Goal: Task Accomplishment & Management: Use online tool/utility

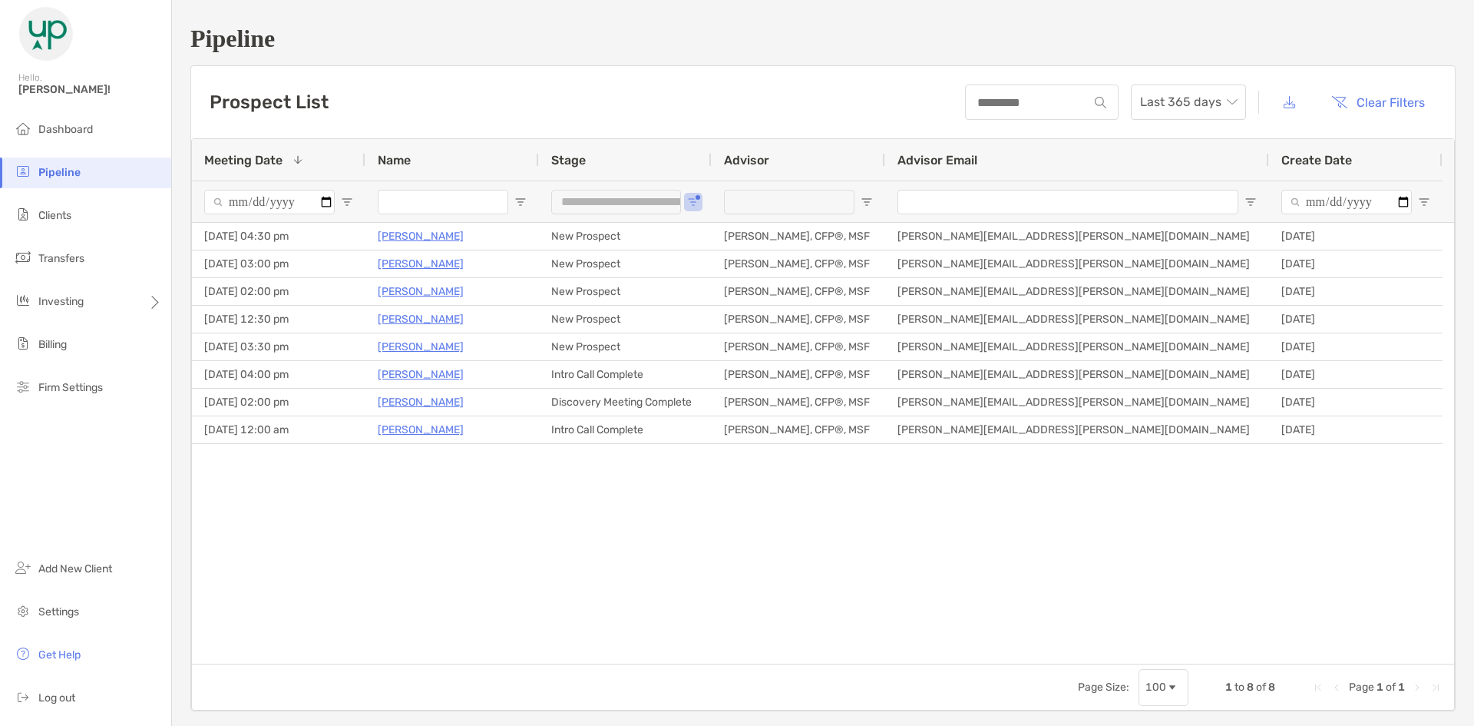
click at [51, 220] on span "Clients" at bounding box center [54, 215] width 33 height 13
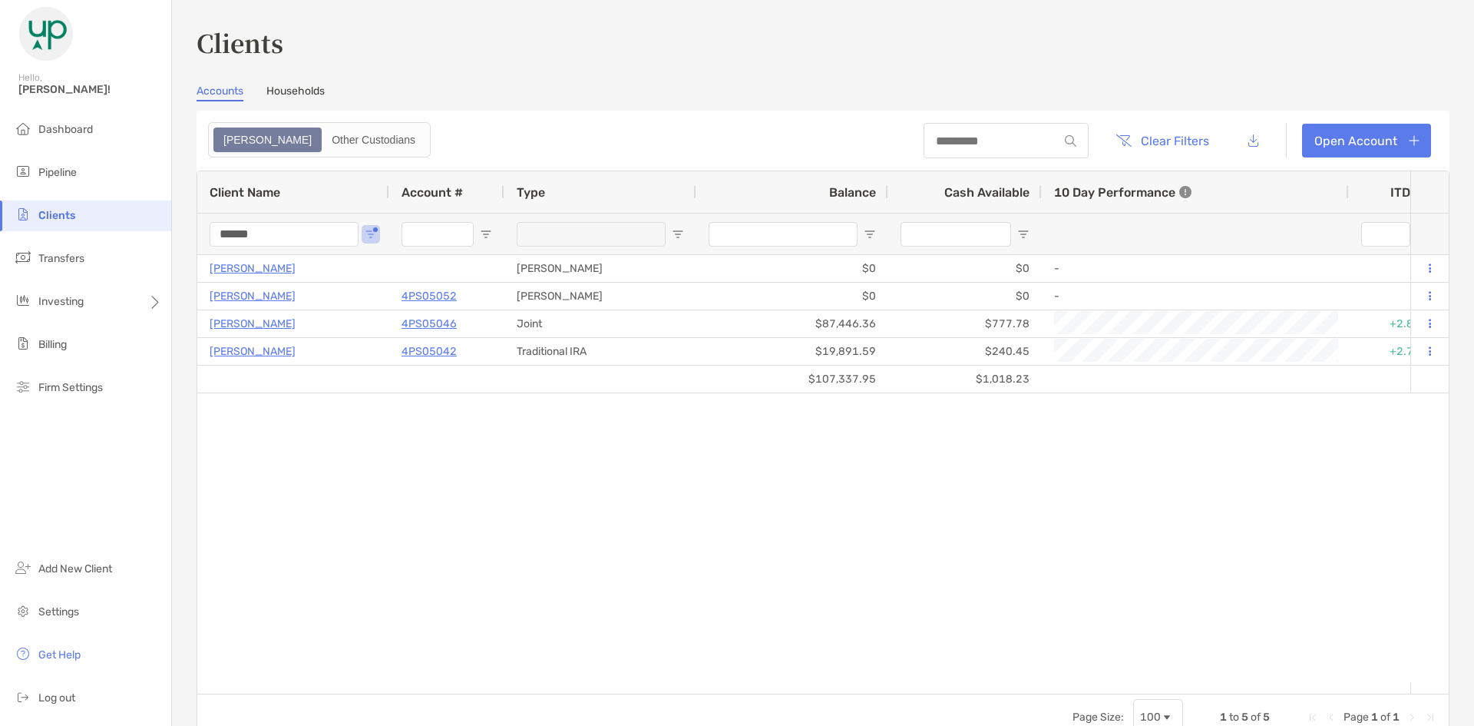
click at [259, 233] on input "******" at bounding box center [284, 234] width 149 height 25
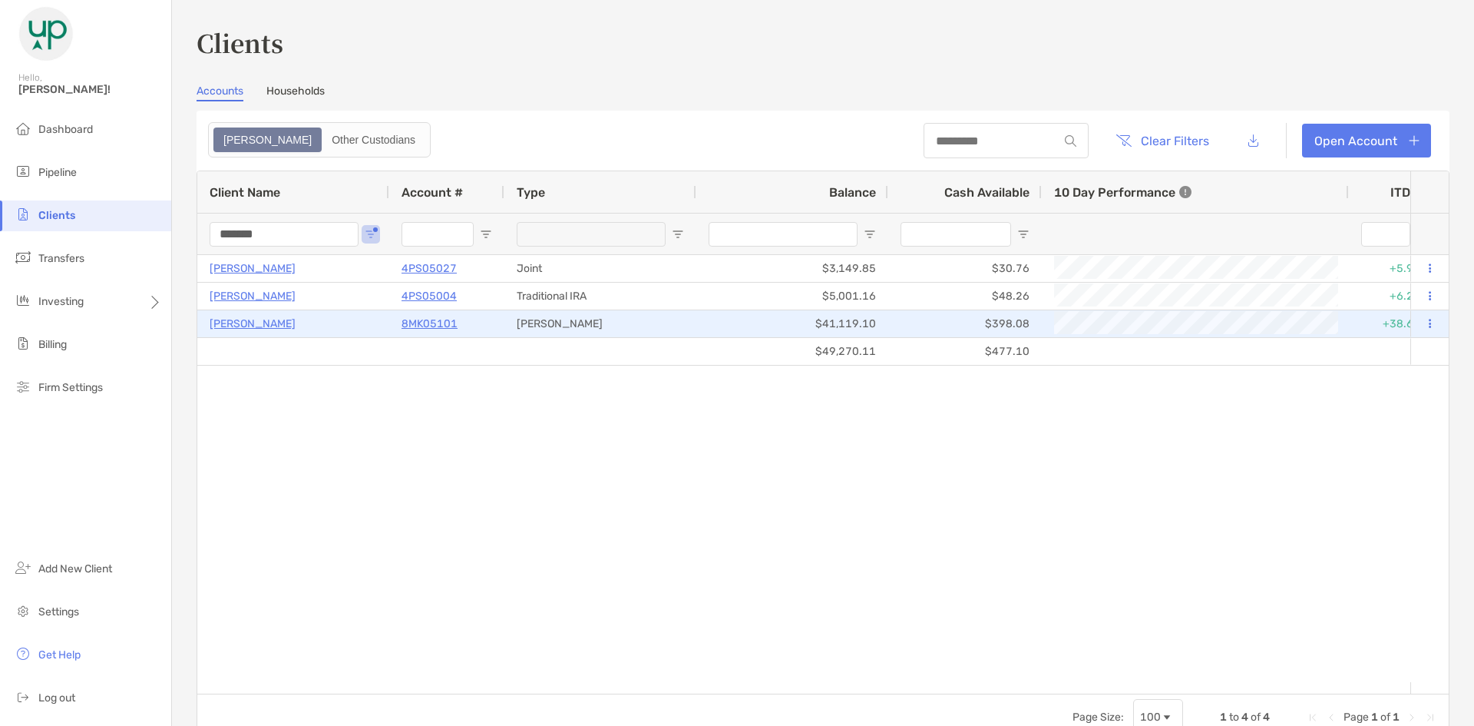
type input "*******"
click at [256, 328] on p "[PERSON_NAME]" at bounding box center [253, 323] width 86 height 19
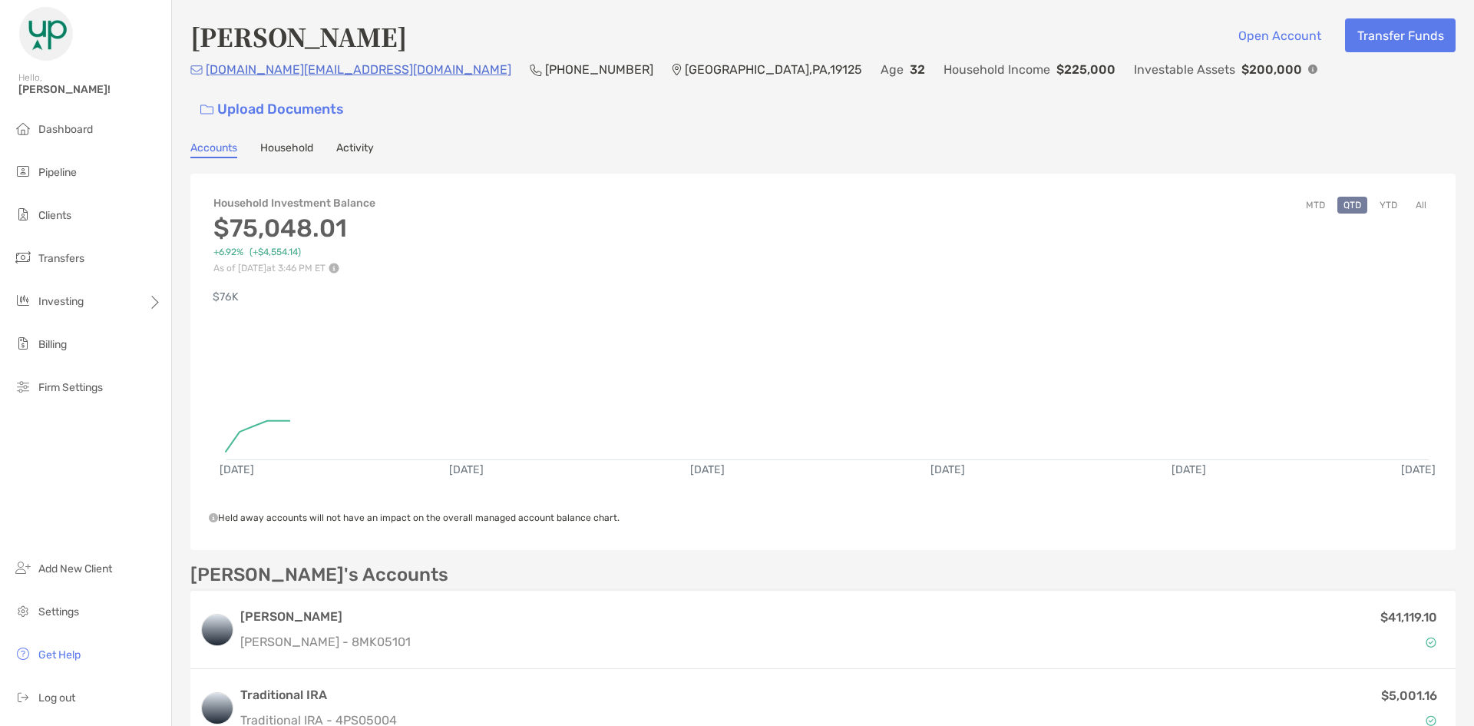
scroll to position [433, 0]
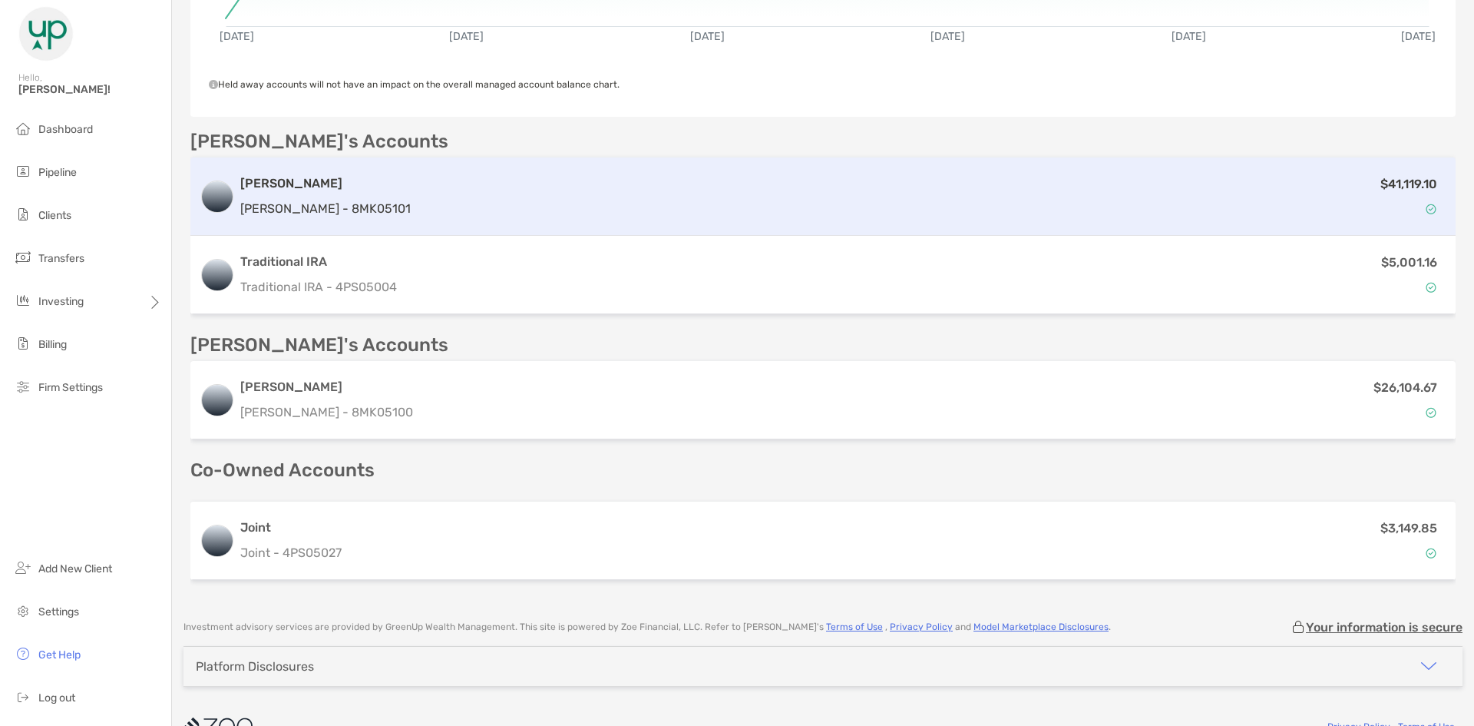
click at [417, 181] on div "$41,119.10" at bounding box center [932, 196] width 1030 height 45
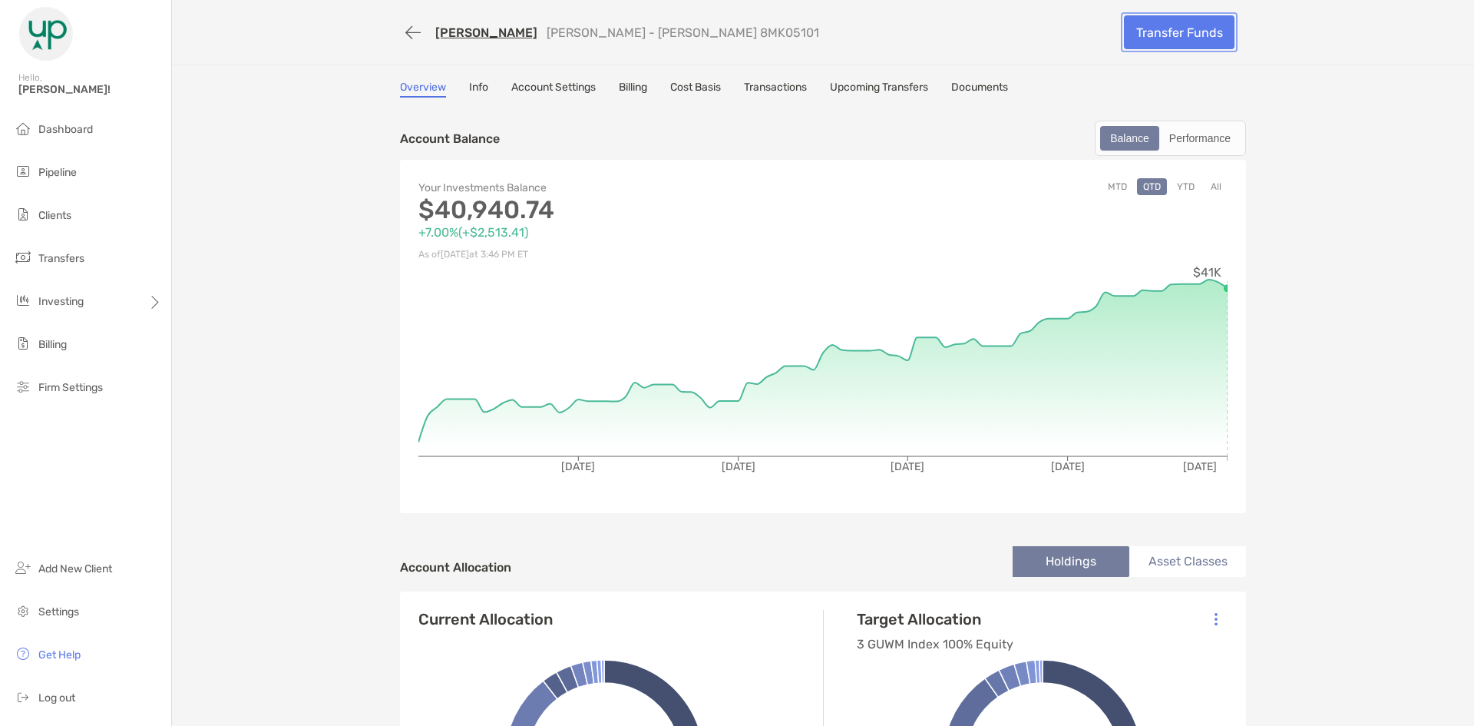
click at [1182, 37] on link "Transfer Funds" at bounding box center [1179, 32] width 111 height 34
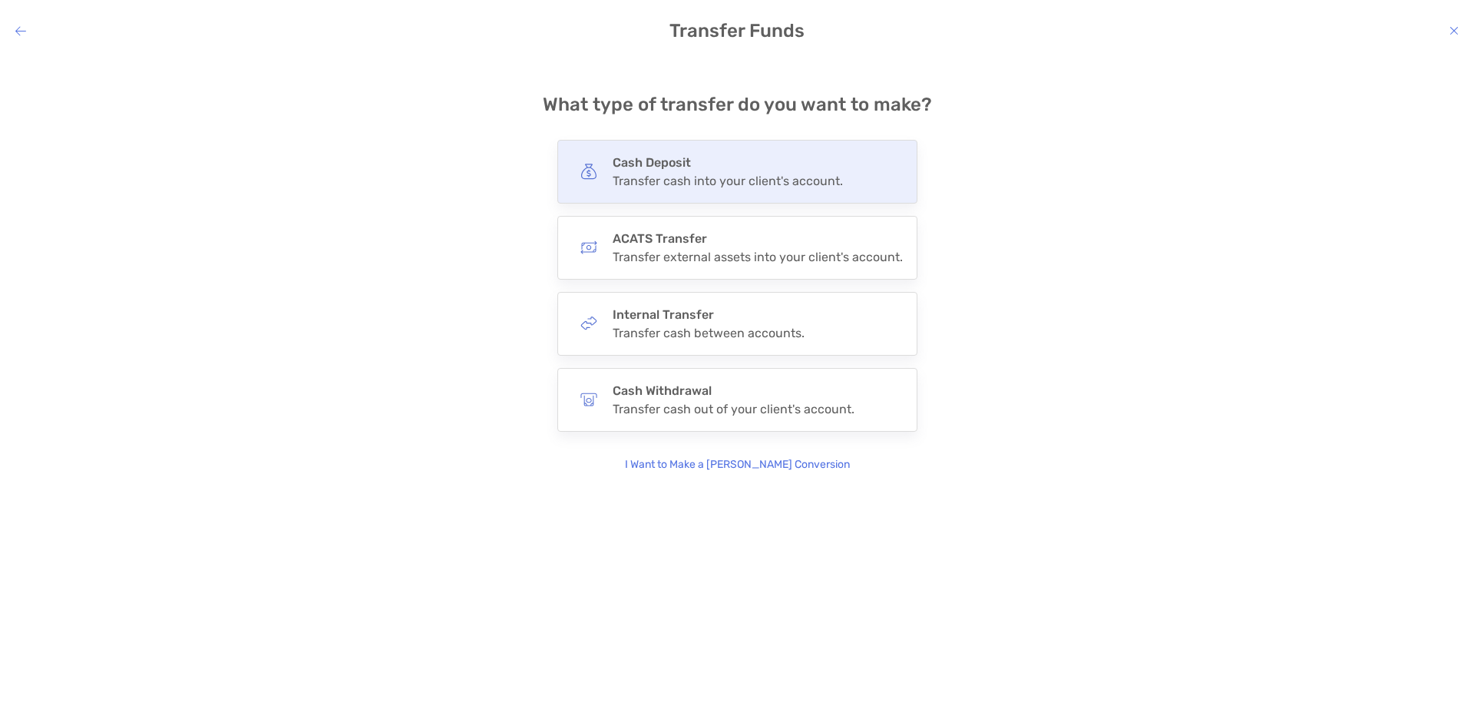
click at [695, 174] on div "Transfer cash into your client's account." at bounding box center [728, 181] width 230 height 15
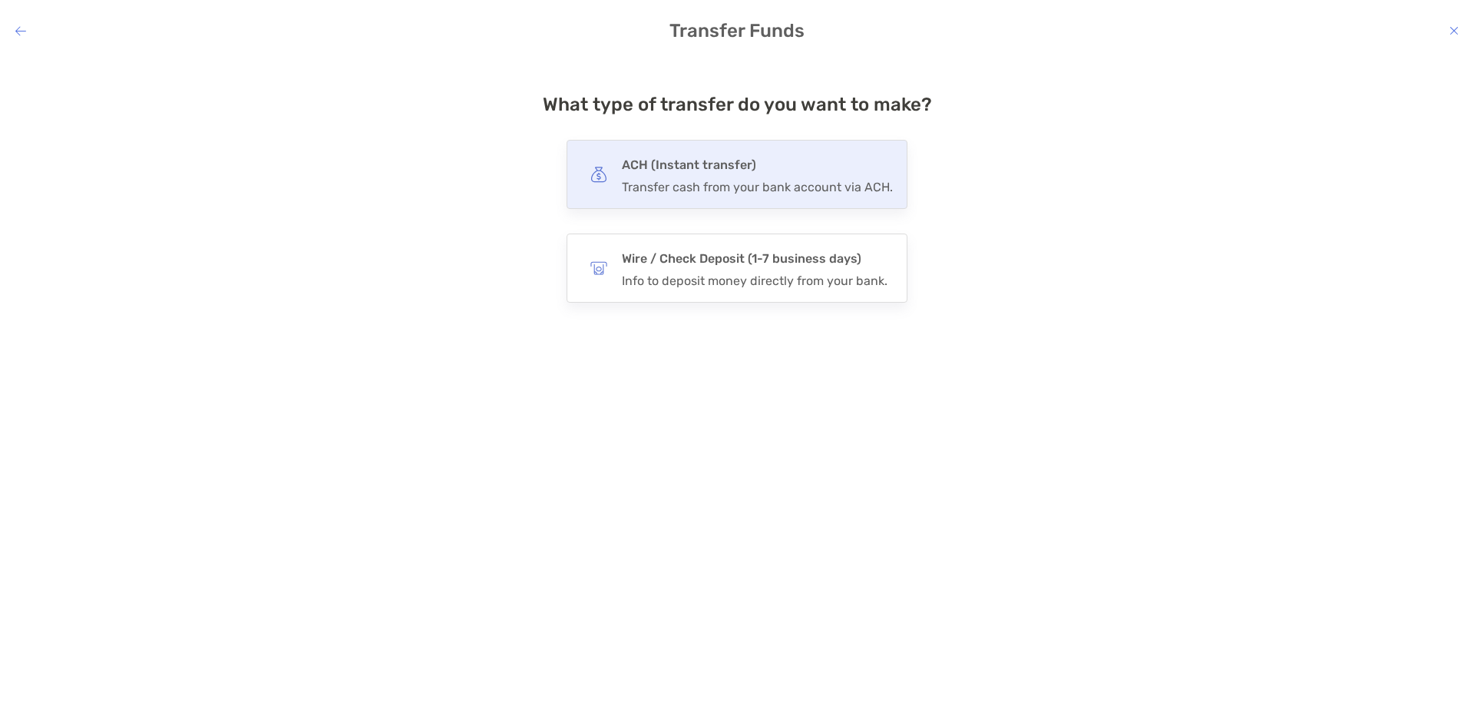
click at [654, 181] on div "Transfer cash from your bank account via ACH." at bounding box center [757, 187] width 271 height 15
click at [0, 0] on input "***" at bounding box center [0, 0] width 0 height 0
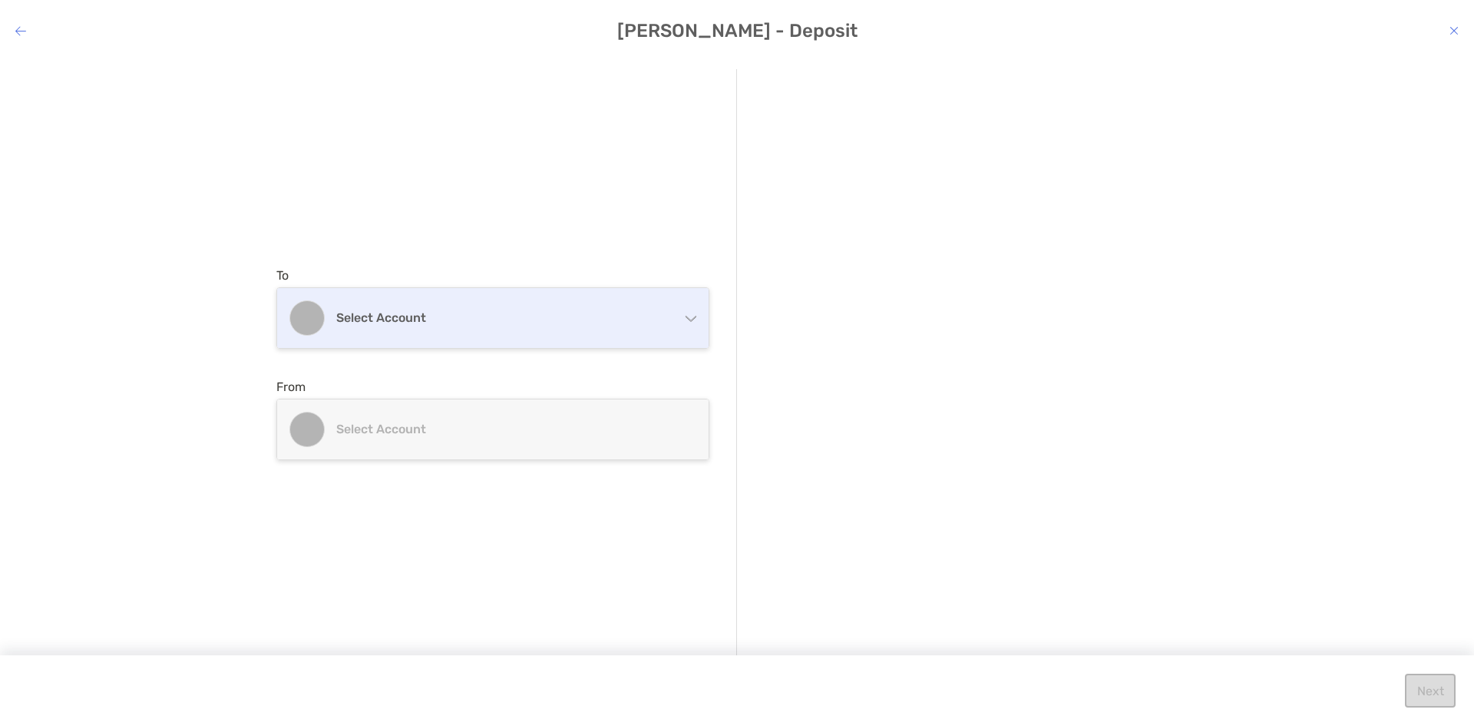
click at [468, 326] on div "Select account" at bounding box center [493, 318] width 432 height 60
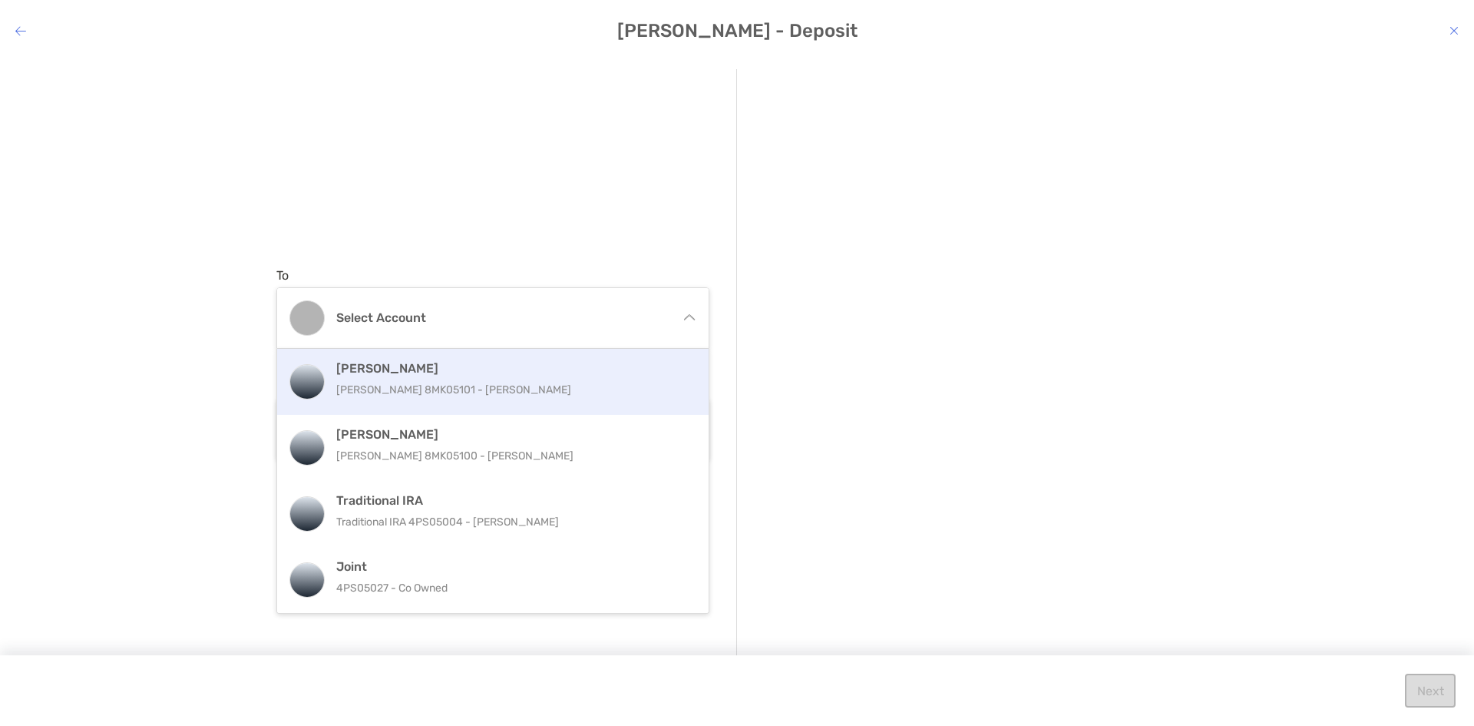
click at [447, 372] on h4 "[PERSON_NAME]" at bounding box center [509, 368] width 346 height 15
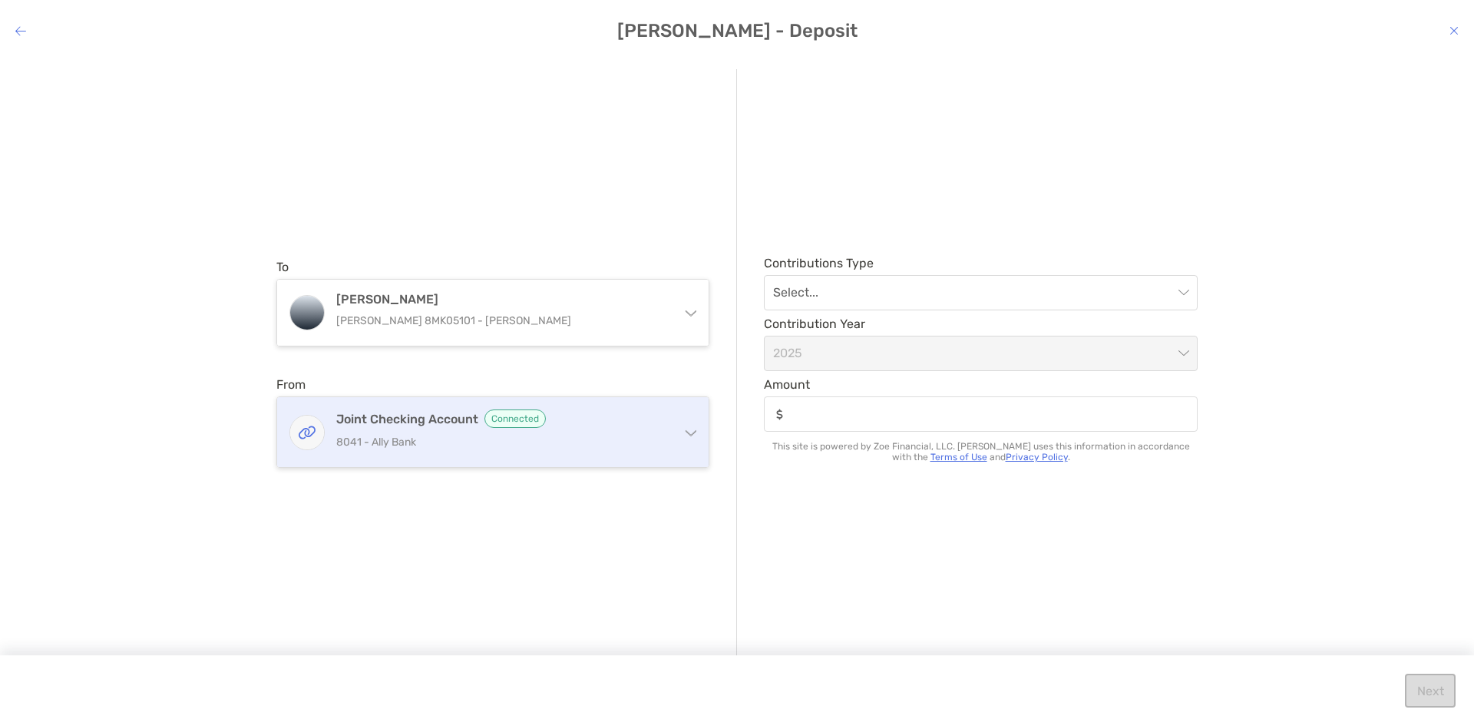
click at [577, 438] on p "8041 - Ally Bank" at bounding box center [502, 441] width 332 height 19
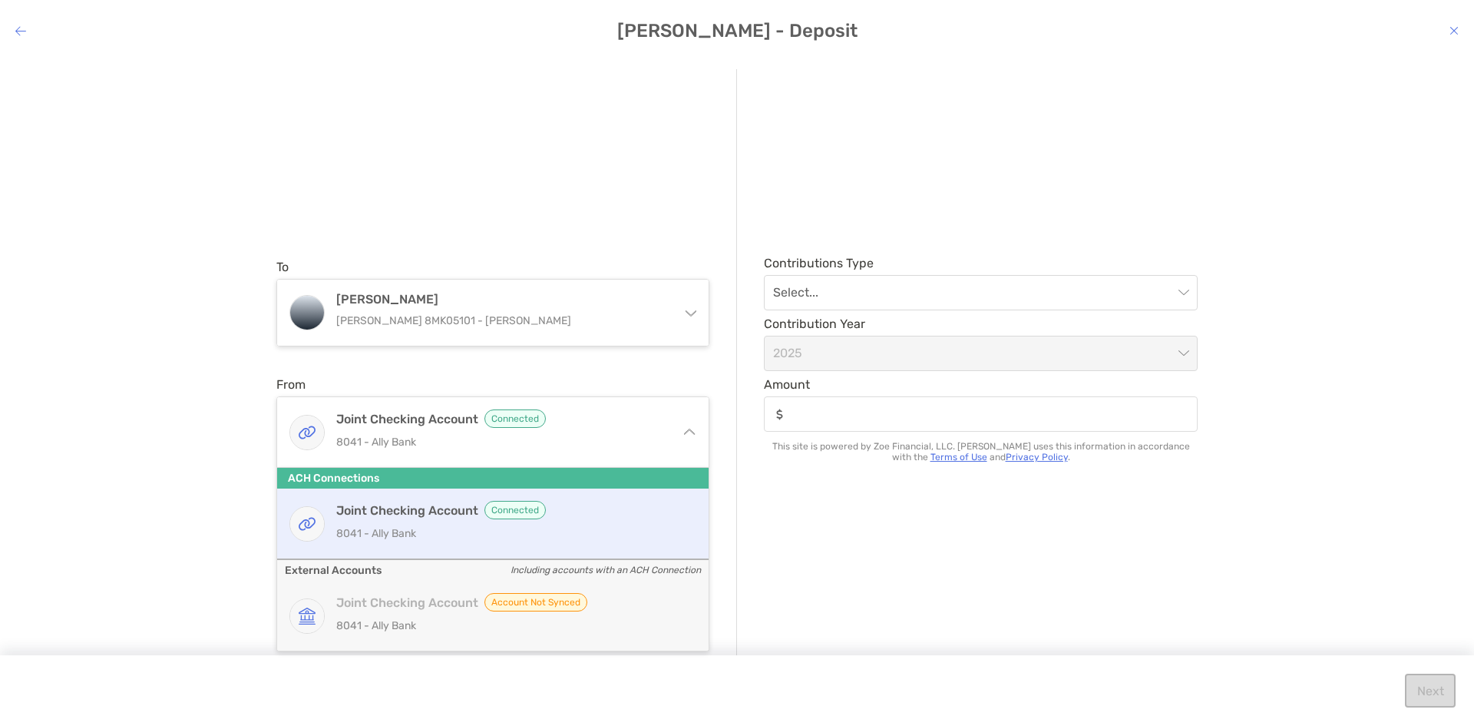
click at [548, 143] on div "To [PERSON_NAME] [PERSON_NAME] 8MK05101 - [PERSON_NAME] [PERSON_NAME] [PERSON_N…" at bounding box center [506, 363] width 461 height 589
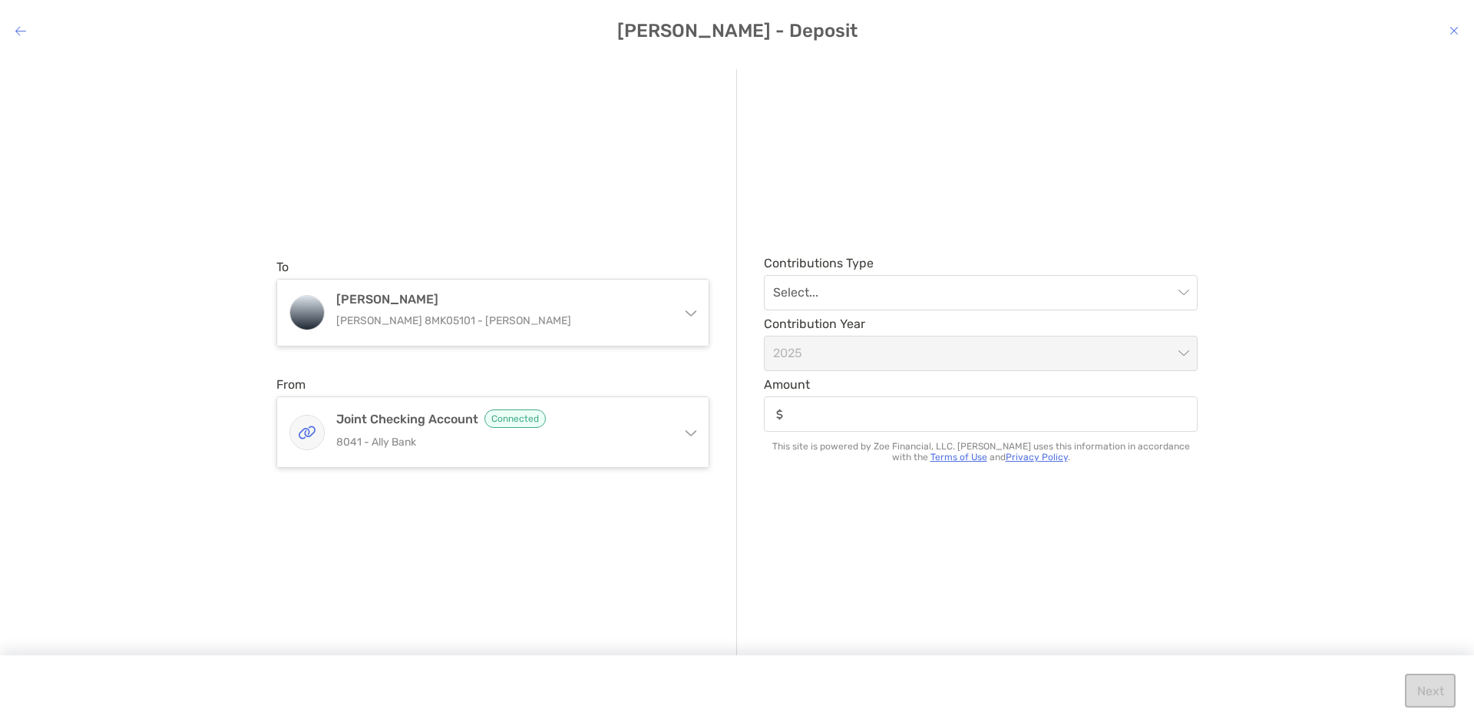
click at [23, 26] on icon "modal" at bounding box center [20, 31] width 11 height 12
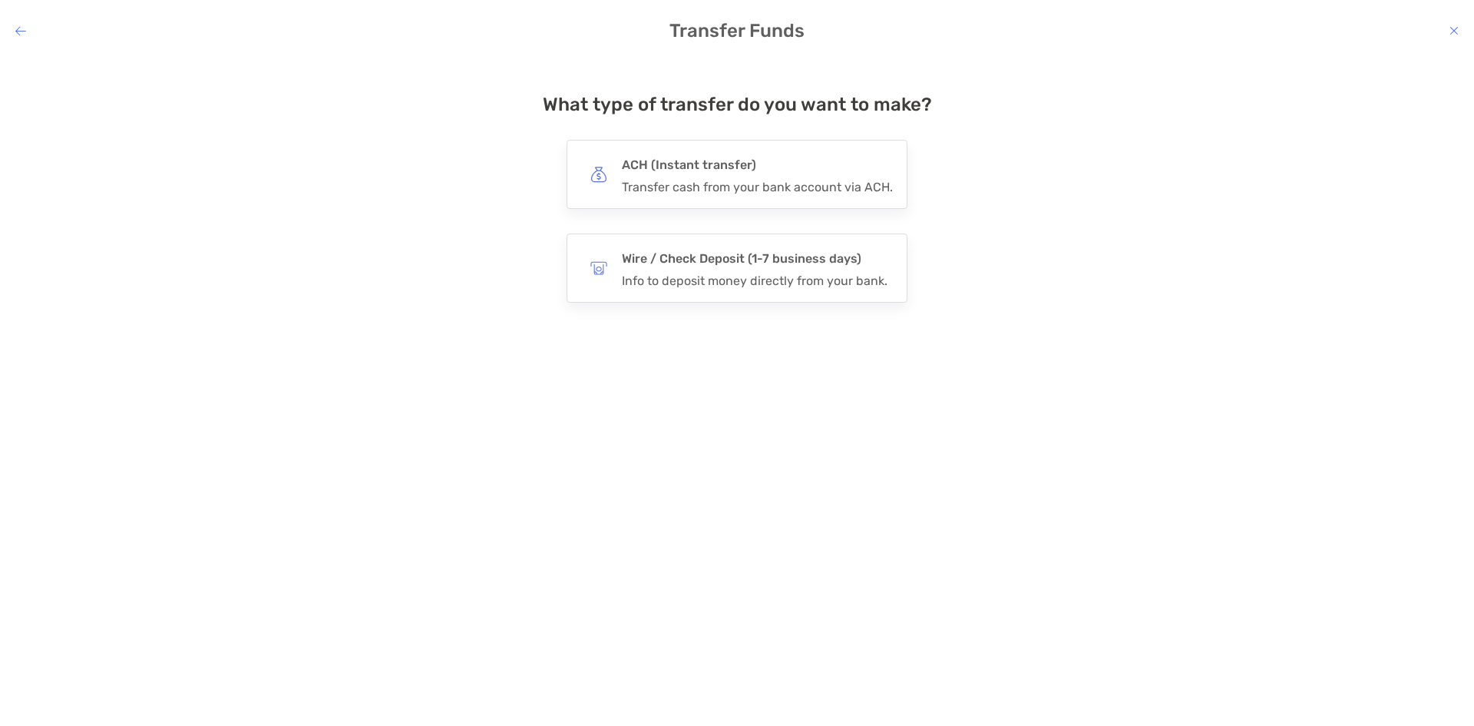
click at [21, 35] on icon "modal" at bounding box center [20, 31] width 11 height 12
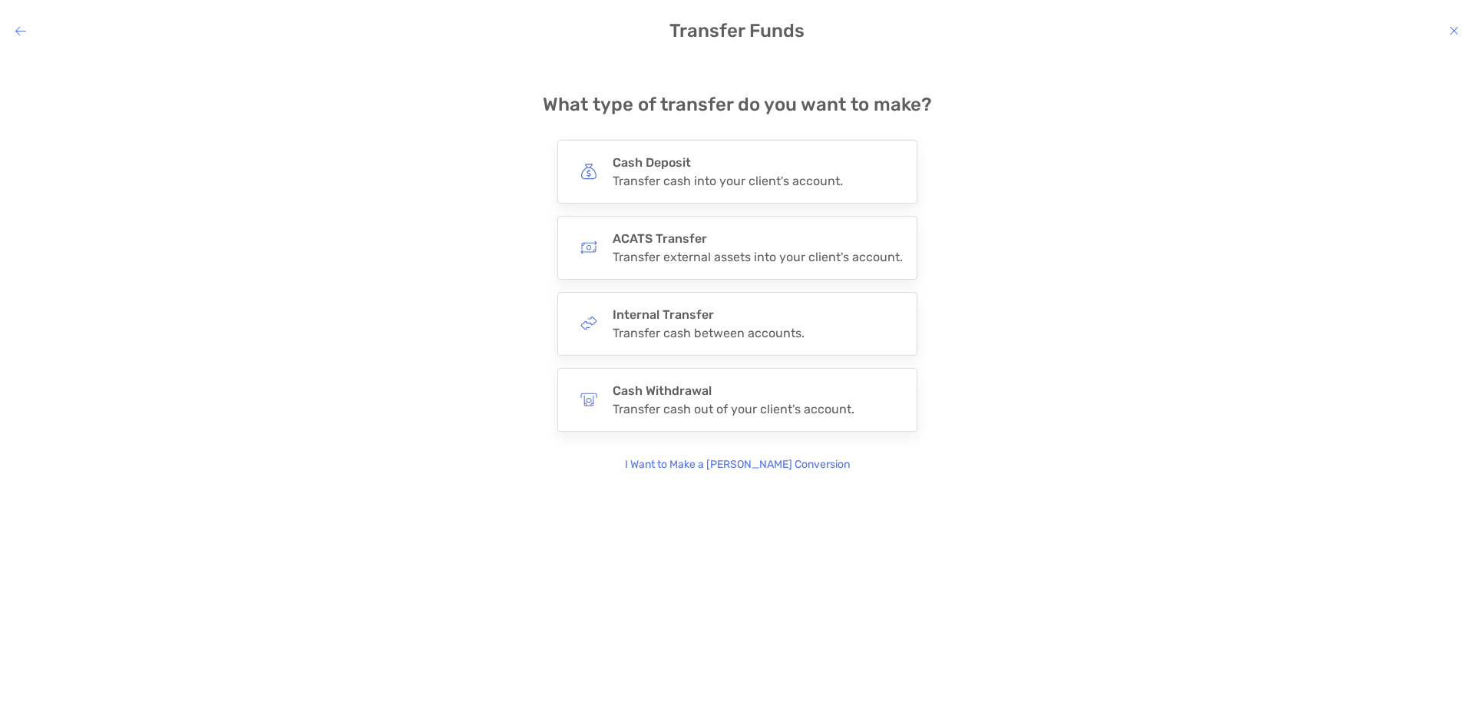
click at [1459, 27] on h4 "Transfer Funds" at bounding box center [737, 31] width 1474 height 22
click at [1447, 32] on h4 "Transfer Funds" at bounding box center [737, 31] width 1474 height 22
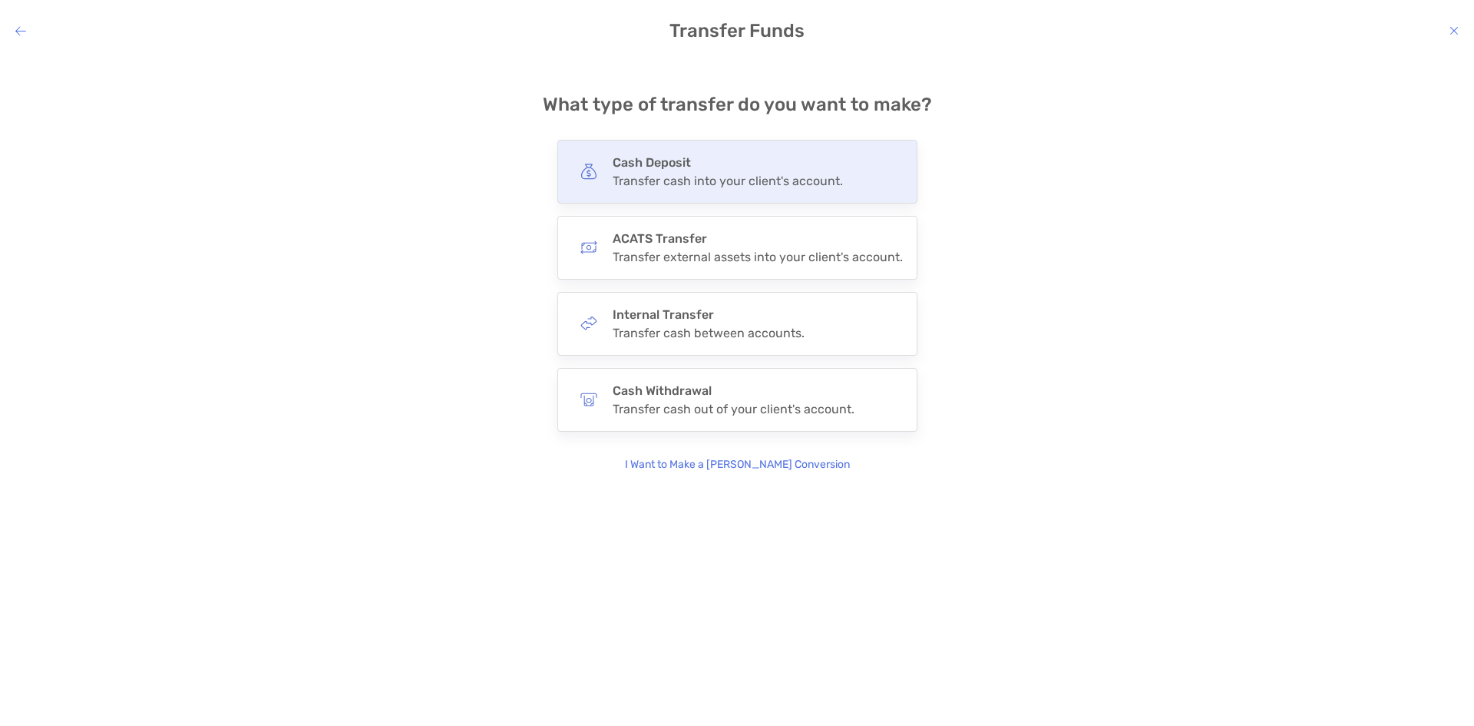
click at [707, 190] on div "Cash Deposit Transfer cash into your client's account." at bounding box center [737, 172] width 360 height 64
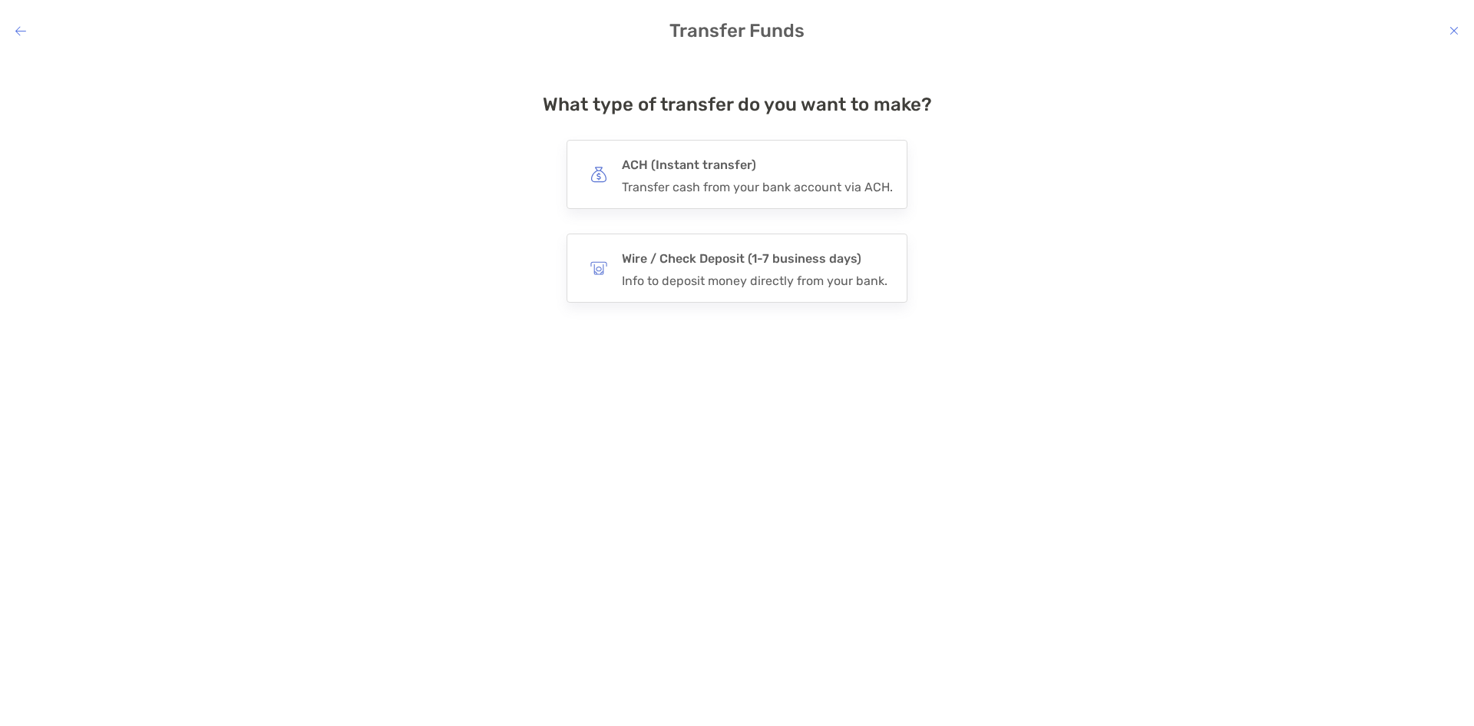
click at [29, 25] on h4 "Transfer Funds" at bounding box center [737, 31] width 1474 height 22
click at [21, 26] on icon "modal" at bounding box center [20, 31] width 11 height 12
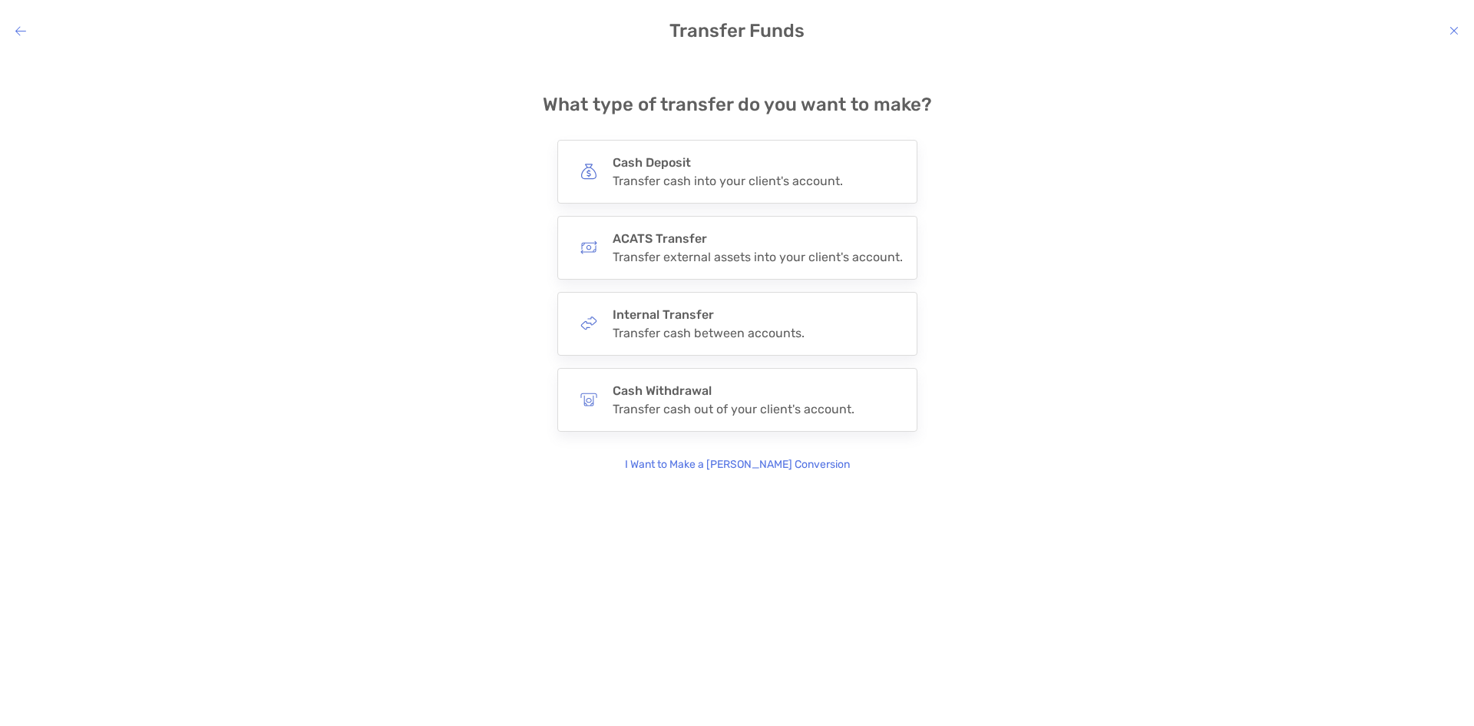
click at [21, 27] on icon "modal" at bounding box center [20, 31] width 11 height 12
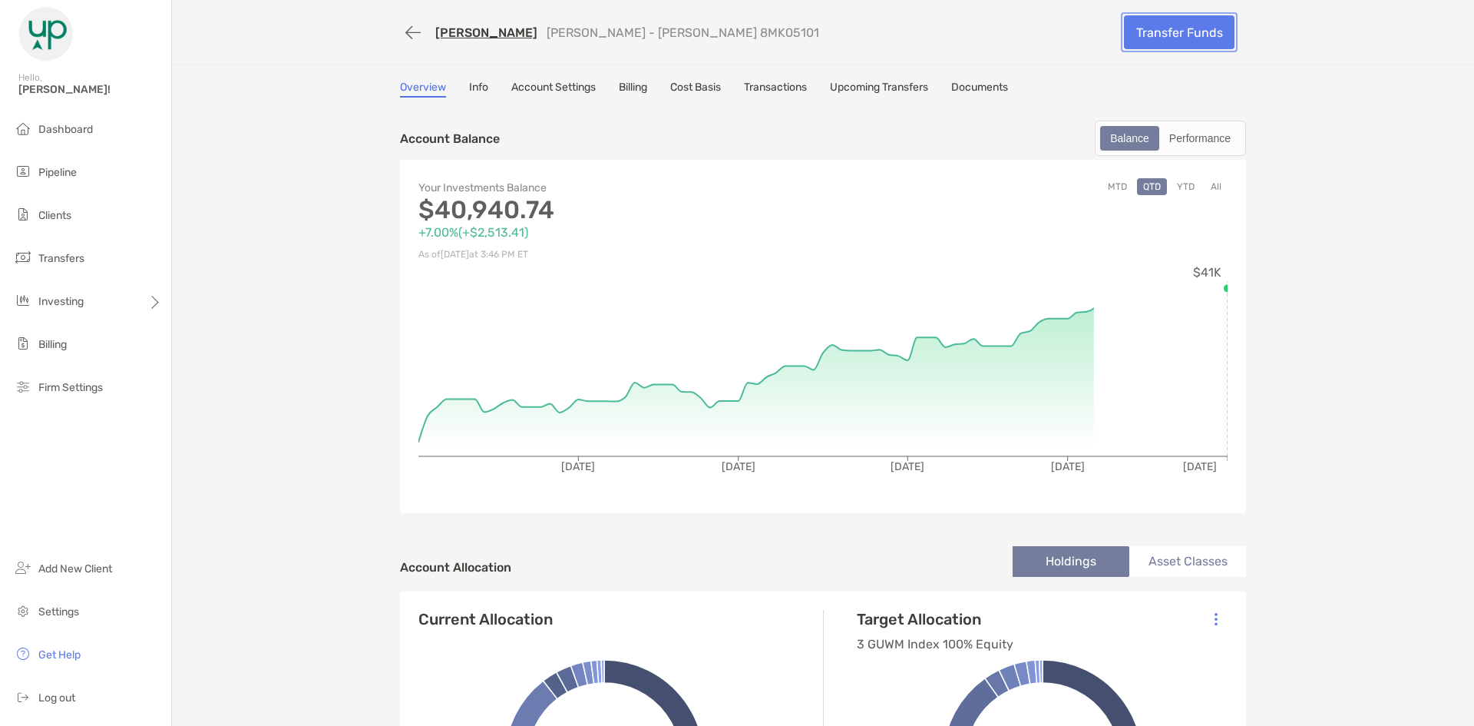
click at [1153, 37] on link "Transfer Funds" at bounding box center [1179, 32] width 111 height 34
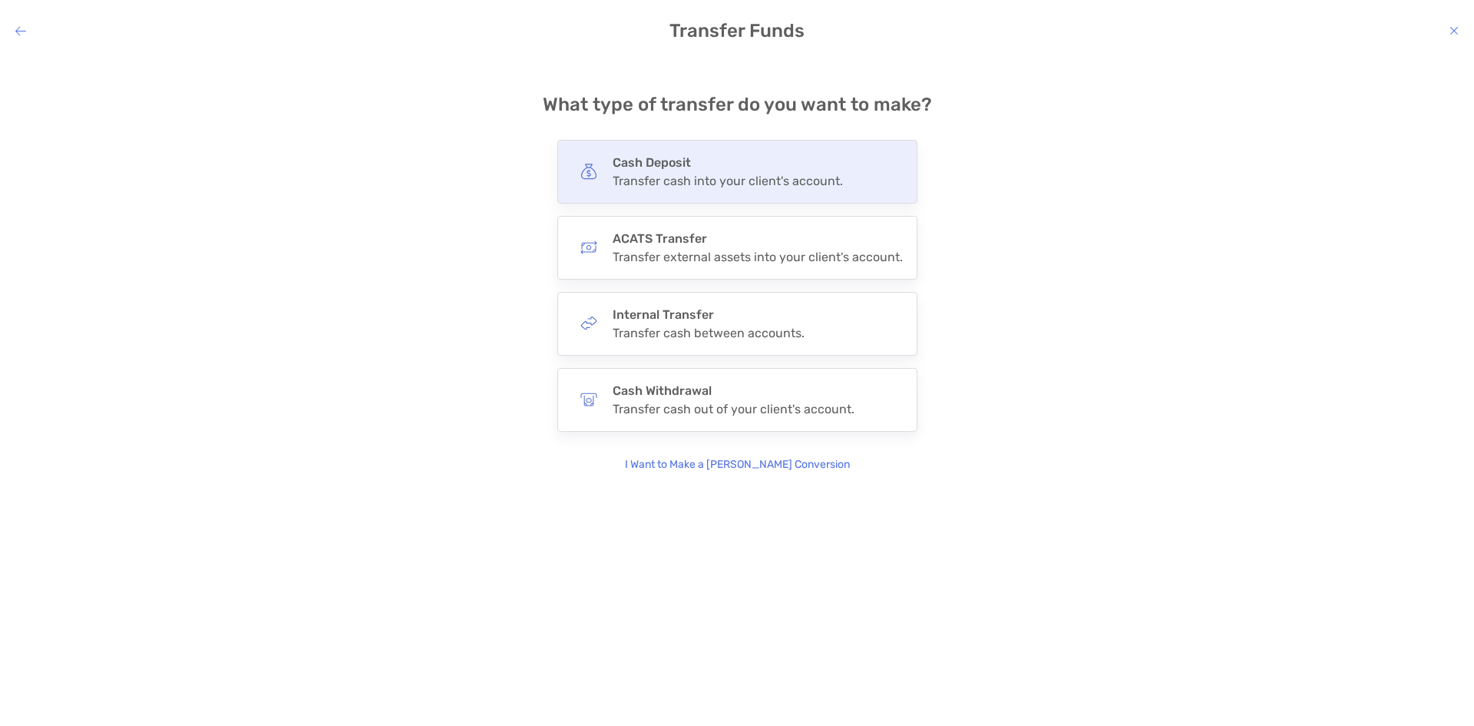
click at [739, 168] on h4 "Cash Deposit" at bounding box center [728, 162] width 230 height 15
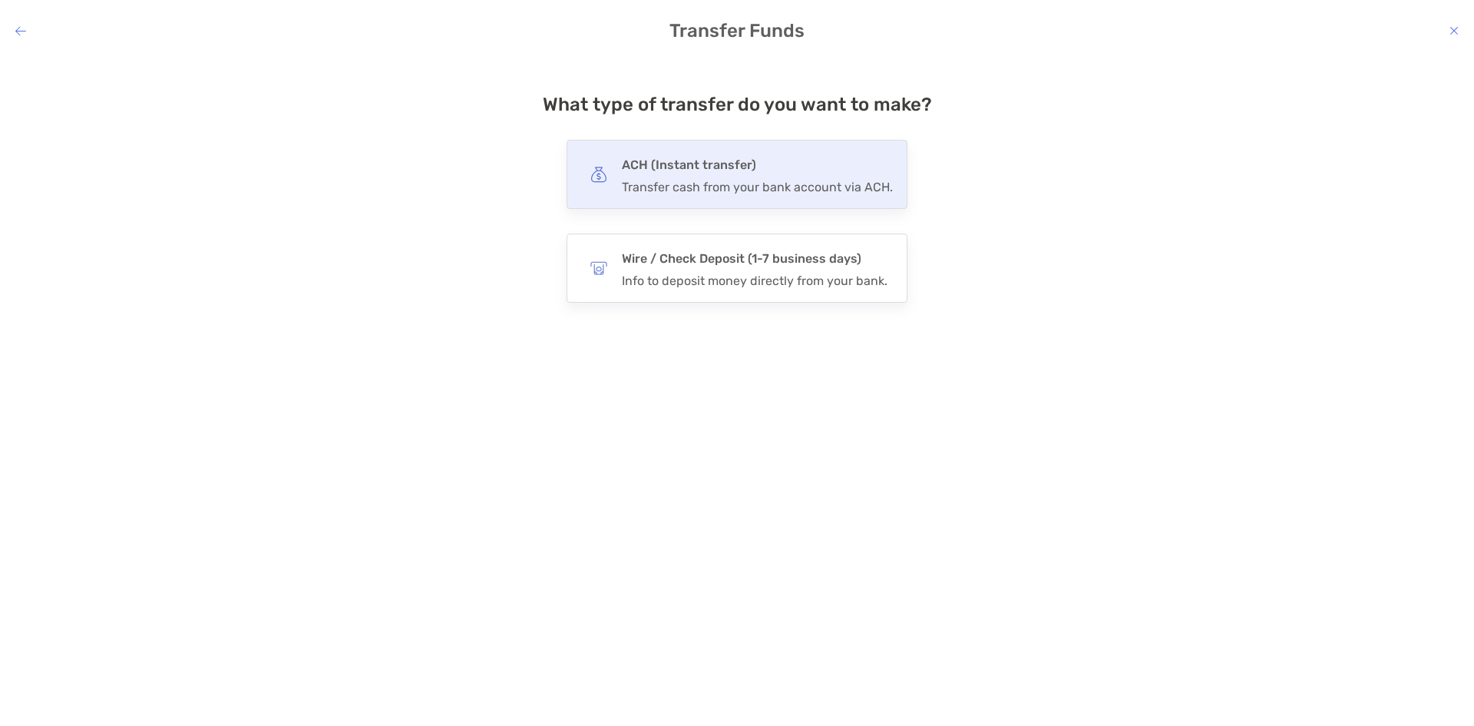
click at [676, 181] on div "Transfer cash from your bank account via ACH." at bounding box center [757, 187] width 271 height 15
click at [0, 0] on input "***" at bounding box center [0, 0] width 0 height 0
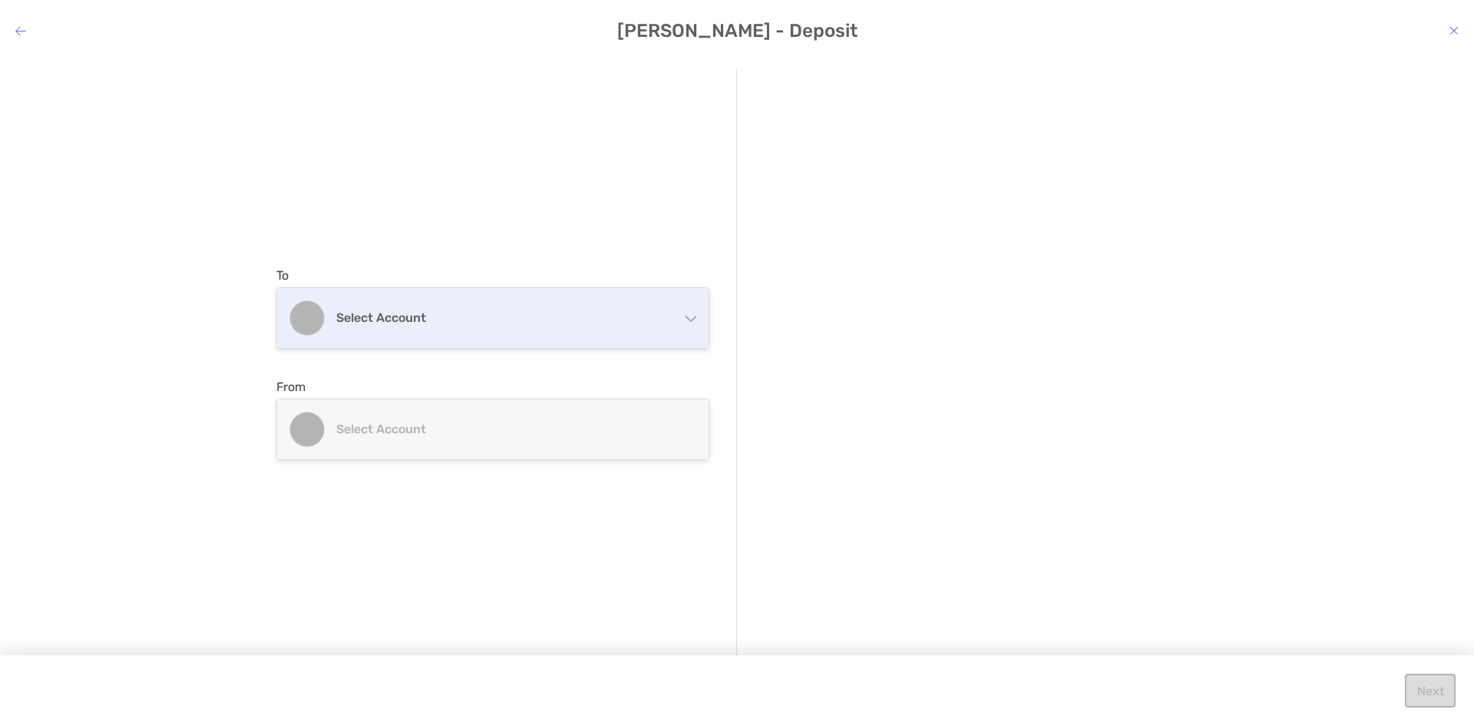
click at [470, 316] on h4 "Select account" at bounding box center [502, 317] width 332 height 15
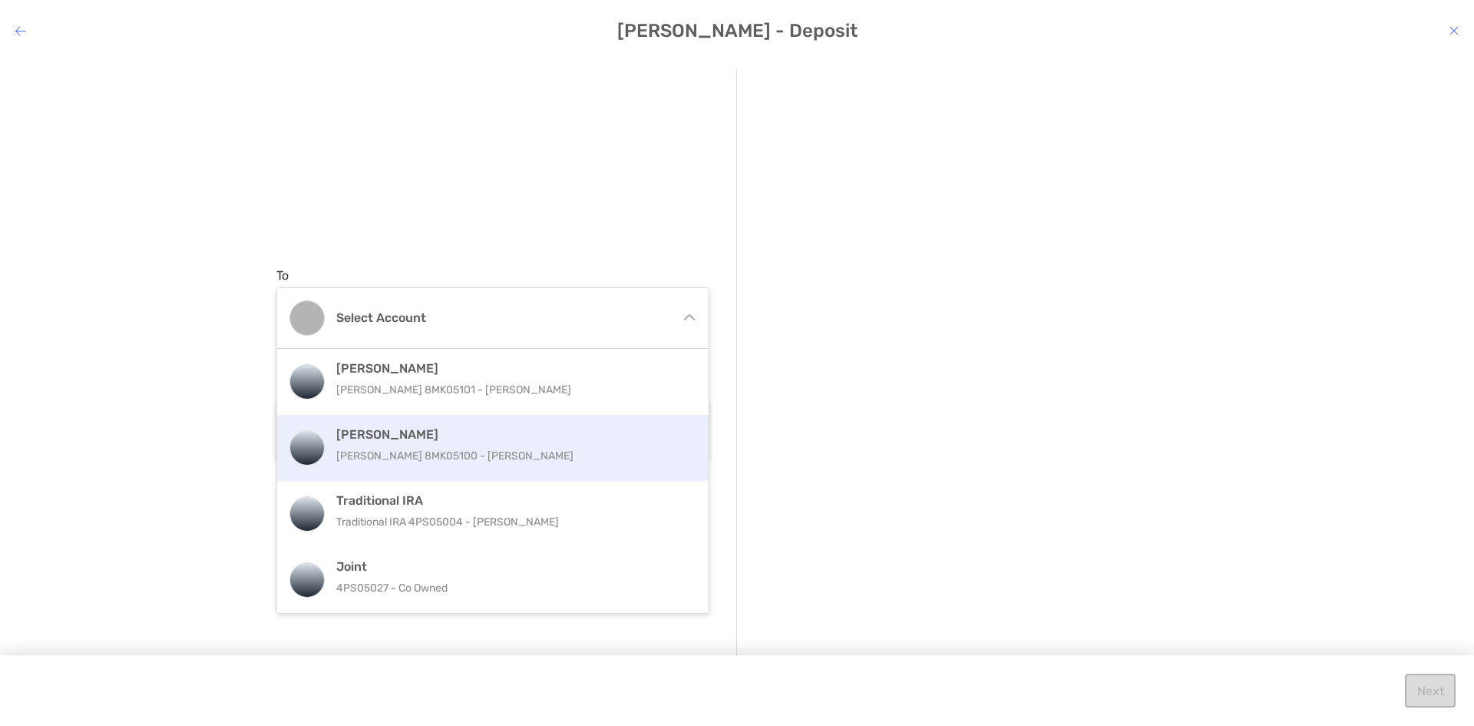
click at [422, 460] on p "Roth IRA 8MK05100 - Franssy Zablah" at bounding box center [509, 455] width 346 height 19
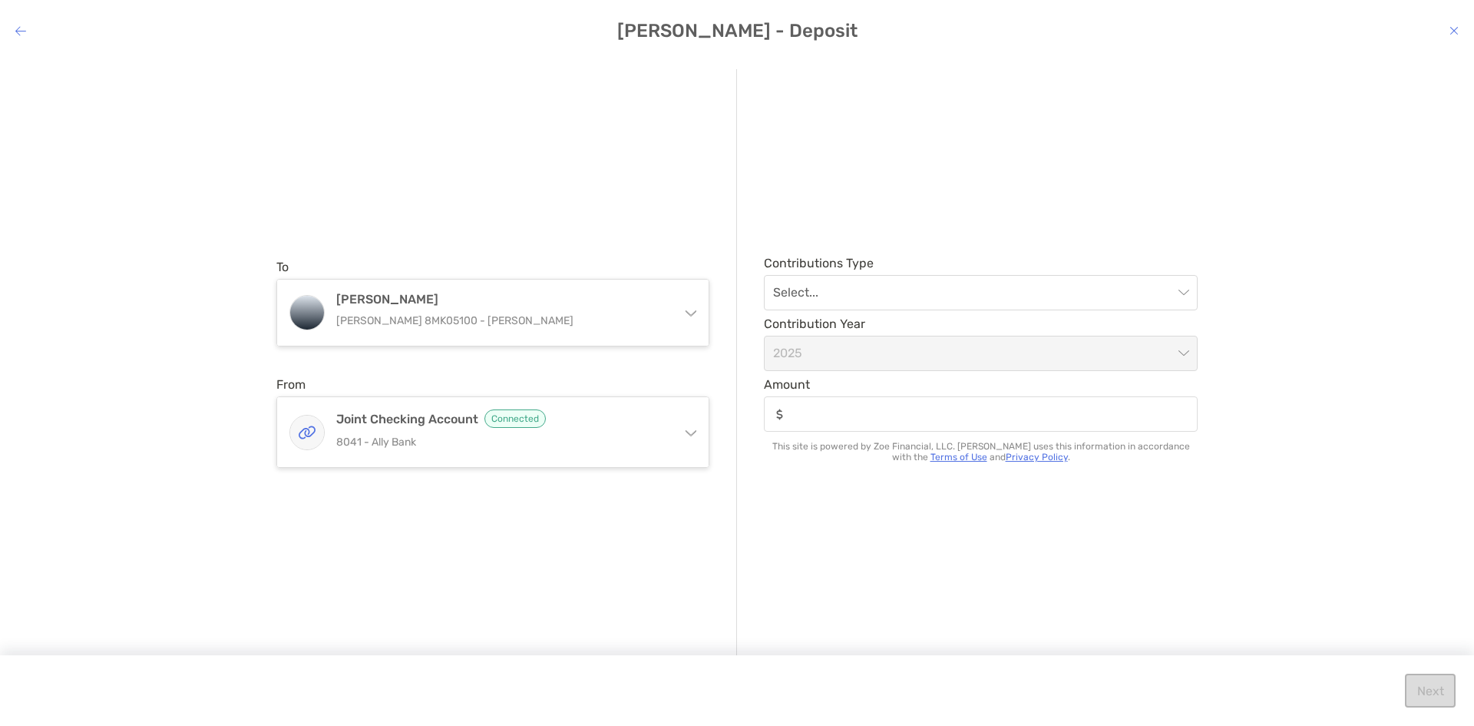
click at [20, 28] on icon "modal" at bounding box center [20, 31] width 11 height 12
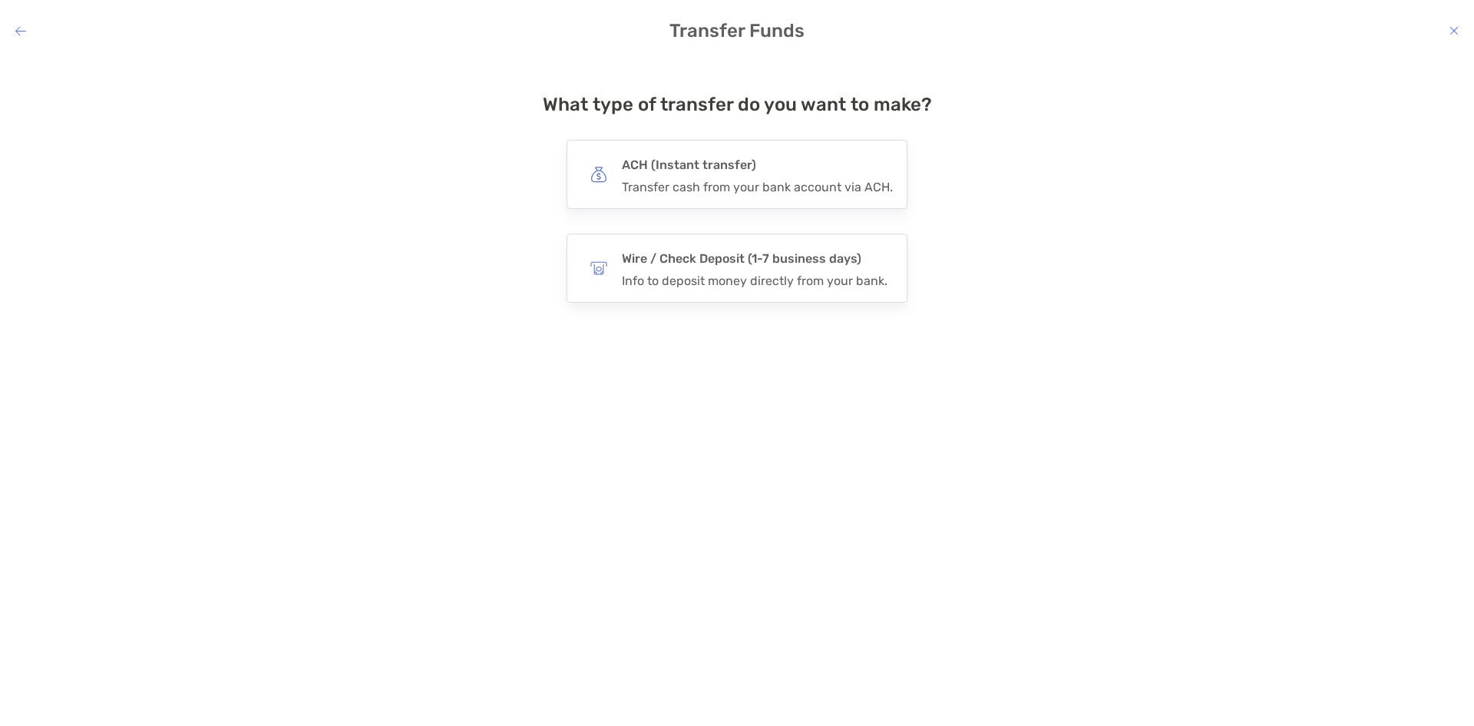
click at [20, 28] on icon "modal" at bounding box center [20, 31] width 11 height 12
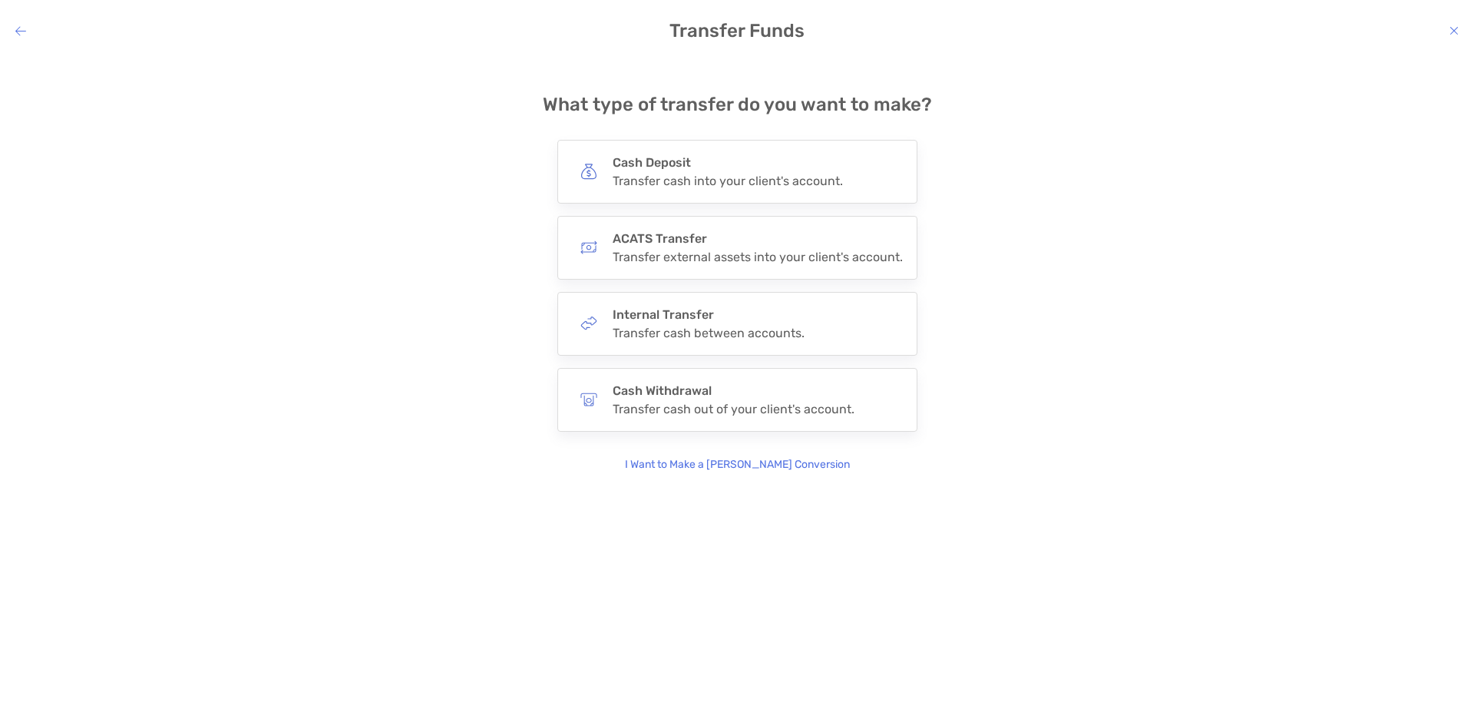
click at [20, 28] on icon "modal" at bounding box center [20, 31] width 11 height 12
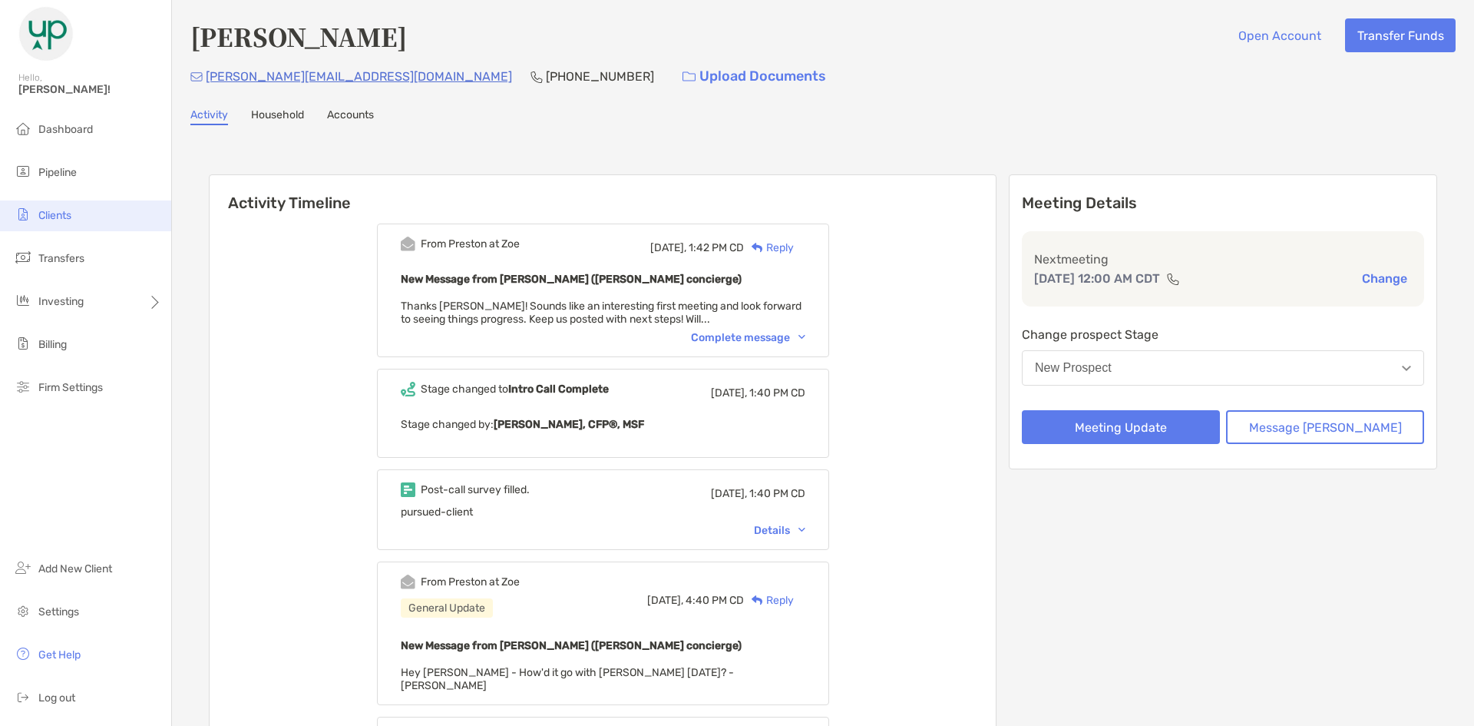
click at [88, 202] on li "Clients" at bounding box center [85, 215] width 171 height 31
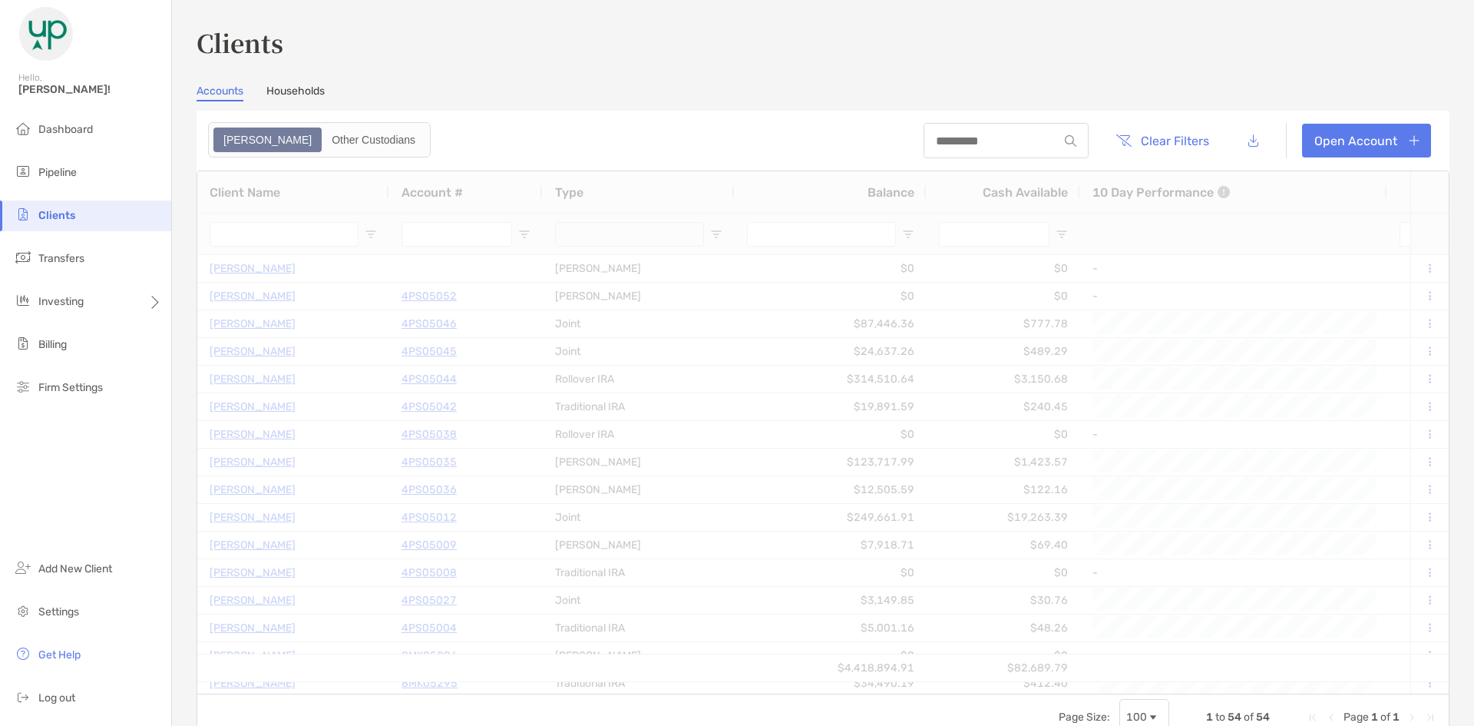
type input "*******"
